Goal: Task Accomplishment & Management: Use online tool/utility

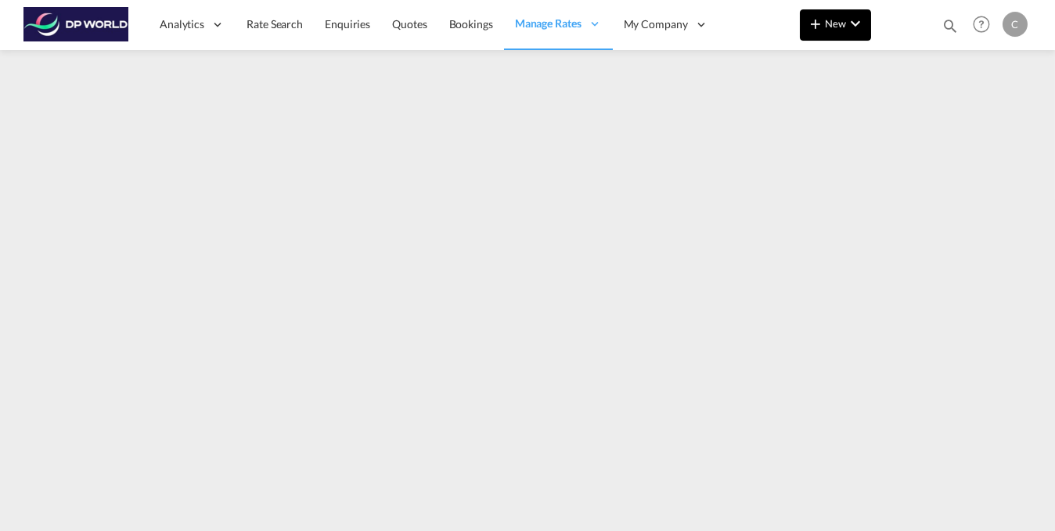
click at [856, 20] on md-icon "icon-chevron-down" at bounding box center [855, 23] width 19 height 19
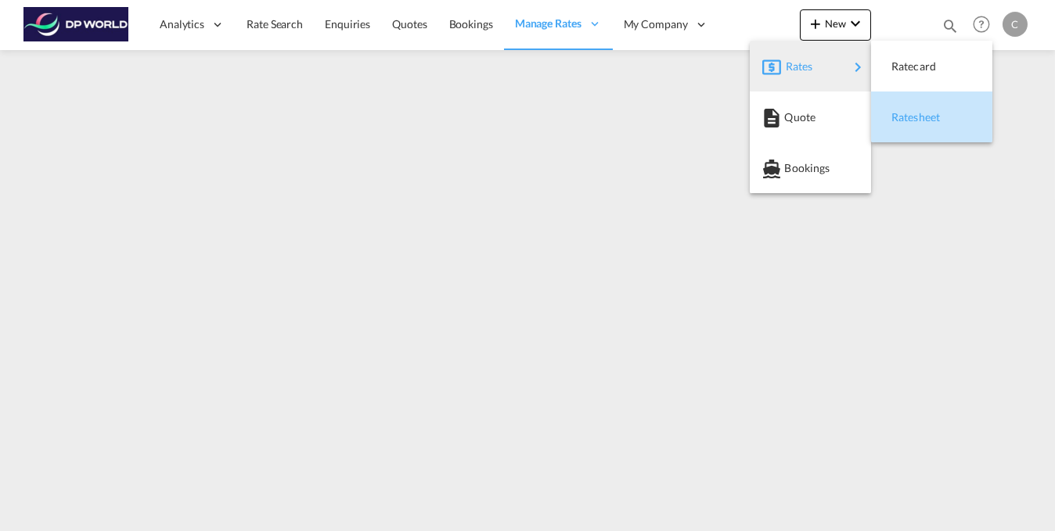
click at [908, 115] on span "Ratesheet" at bounding box center [899, 117] width 17 height 31
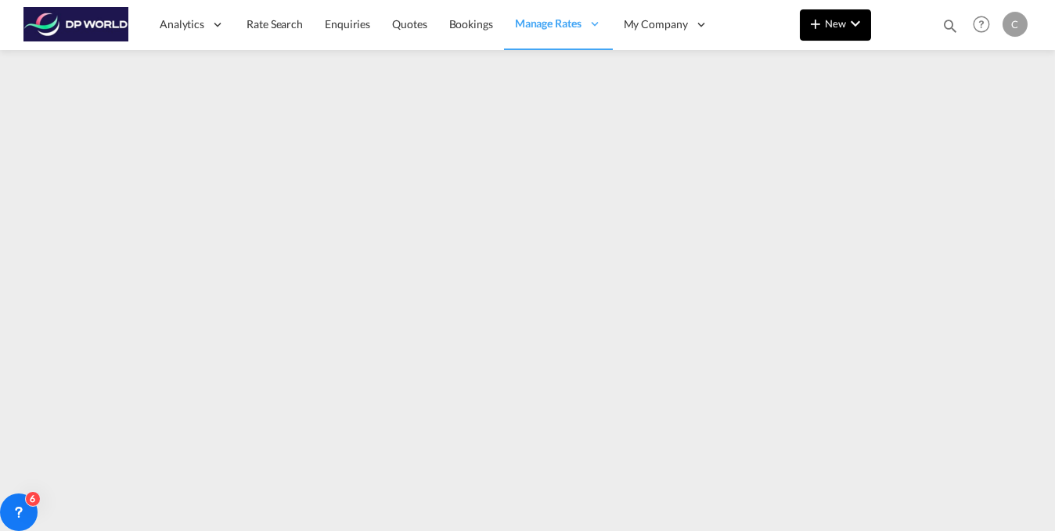
click at [852, 29] on md-icon "icon-chevron-down" at bounding box center [855, 23] width 19 height 19
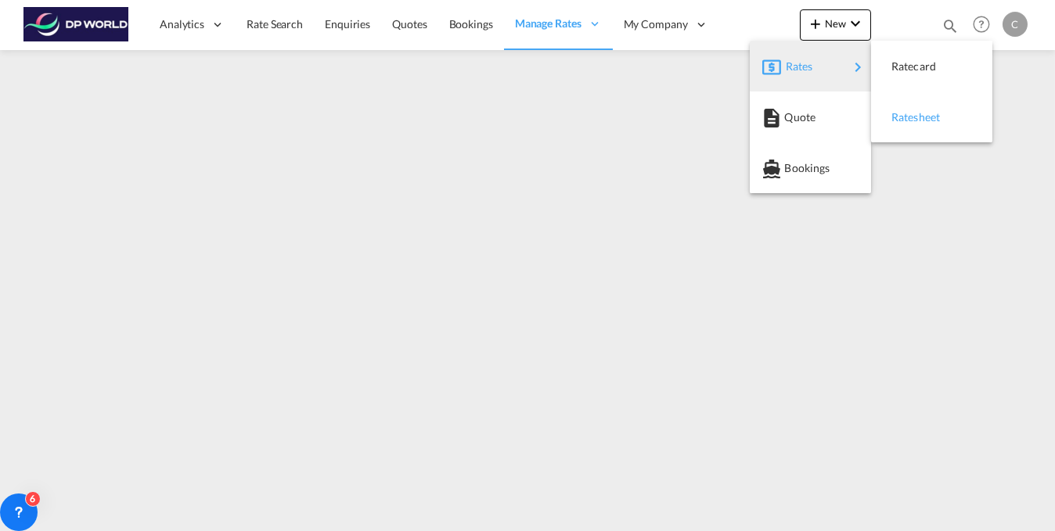
click at [908, 122] on span "Ratesheet" at bounding box center [899, 117] width 17 height 31
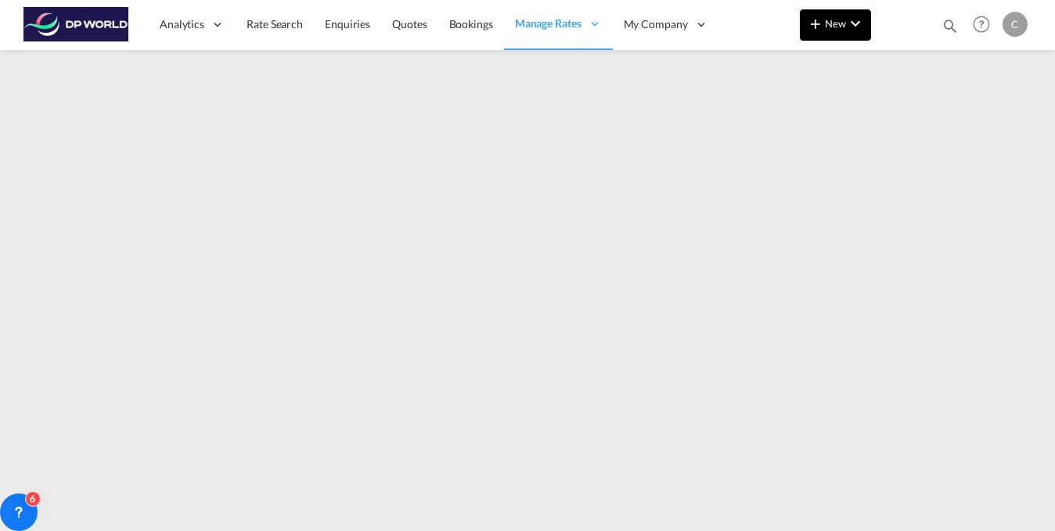
click at [852, 28] on md-icon "icon-chevron-down" at bounding box center [855, 23] width 19 height 19
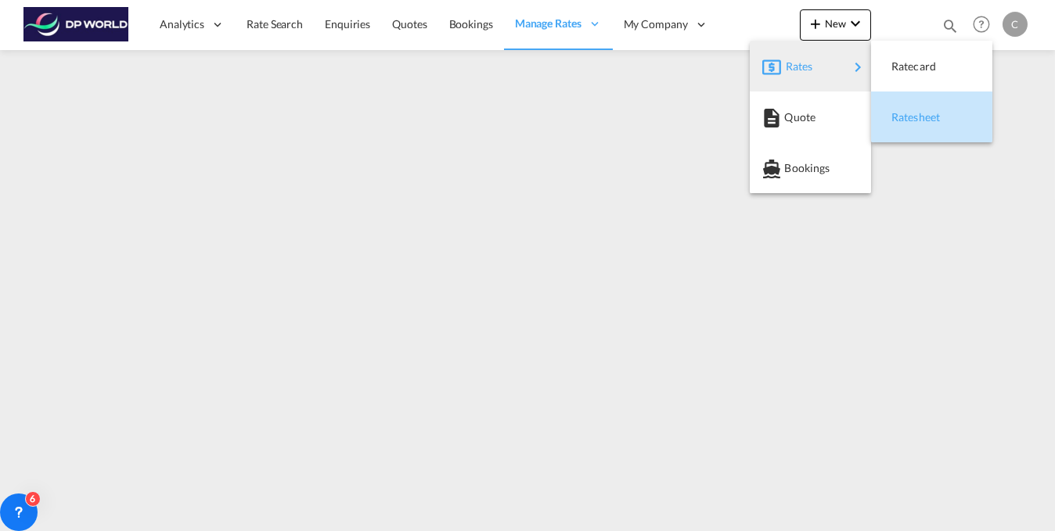
click at [908, 117] on span "Ratesheet" at bounding box center [899, 117] width 17 height 31
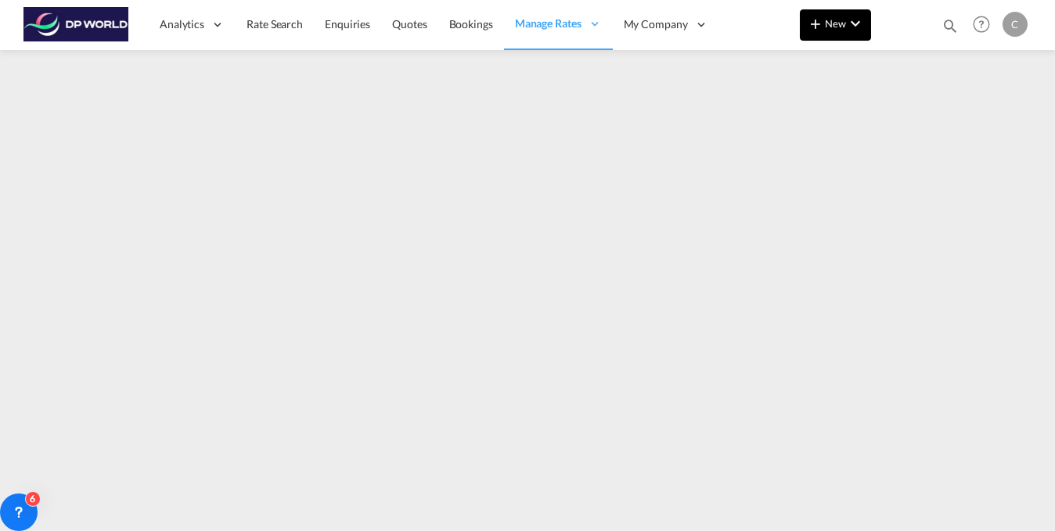
click at [854, 28] on md-icon "icon-chevron-down" at bounding box center [855, 23] width 19 height 19
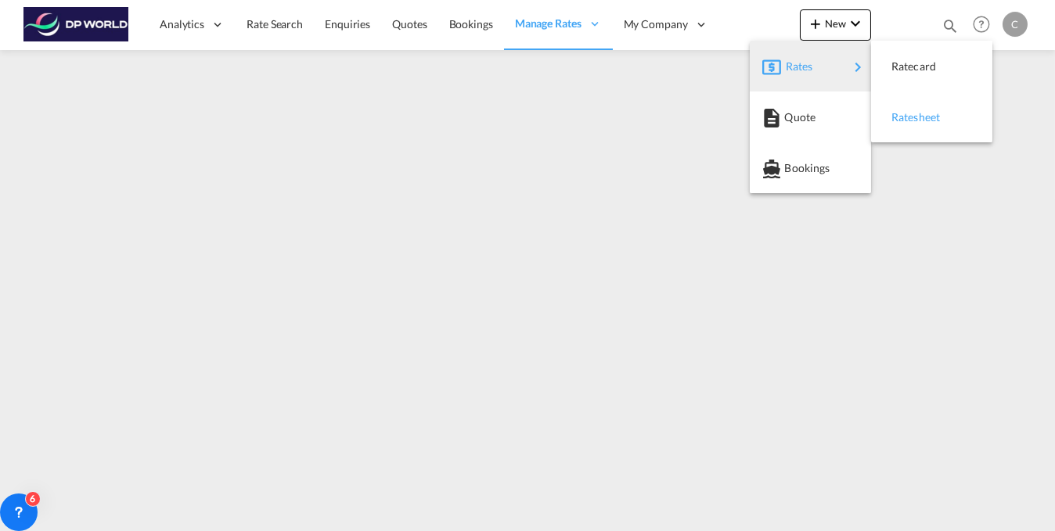
click at [908, 117] on span "Ratesheet" at bounding box center [899, 117] width 17 height 31
